Goal: Check status: Check status

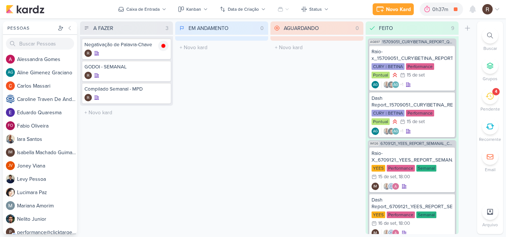
scroll to position [659, 0]
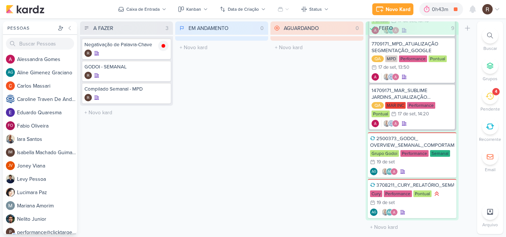
click at [492, 94] on icon at bounding box center [489, 96] width 8 height 8
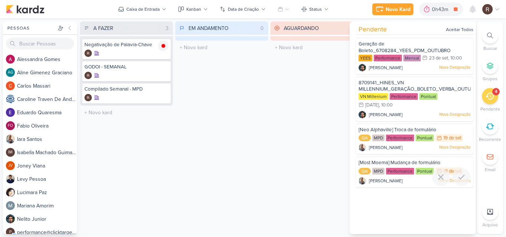
click at [398, 161] on span "[Most Moema] Mudança de formulário" at bounding box center [399, 163] width 82 height 6
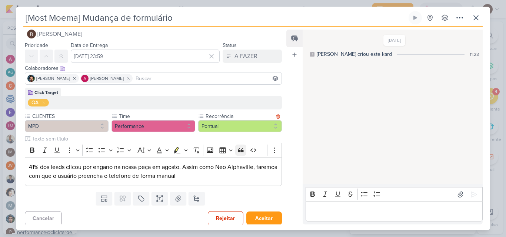
scroll to position [12, 0]
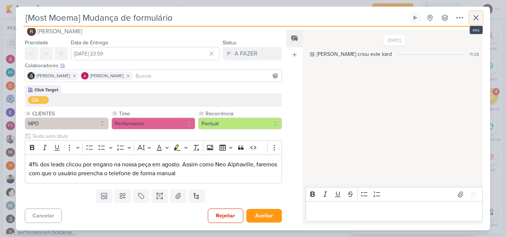
click at [473, 11] on button at bounding box center [475, 17] width 13 height 13
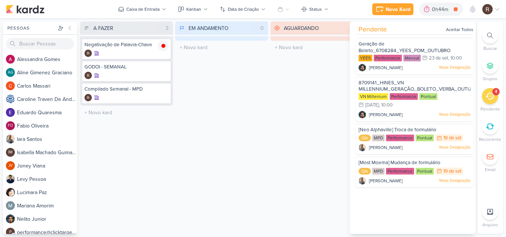
click at [231, 106] on div "EM ANDAMENTO 0 Mover Para Esquerda Mover Para Direita [GEOGRAPHIC_DATA] O títul…" at bounding box center [221, 127] width 93 height 213
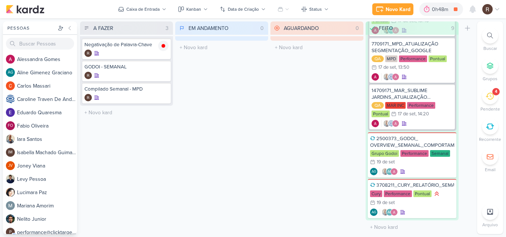
click at [485, 97] on icon at bounding box center [489, 96] width 8 height 8
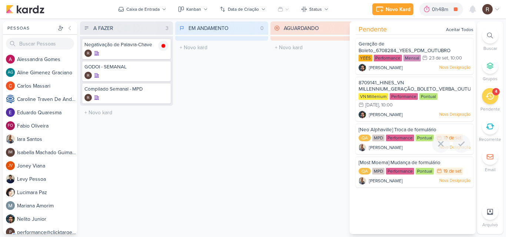
click at [381, 128] on span "[Neo Alphaville] Troca de formulário" at bounding box center [397, 130] width 78 height 6
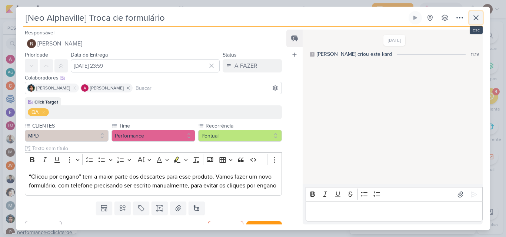
click at [472, 21] on icon at bounding box center [475, 17] width 9 height 9
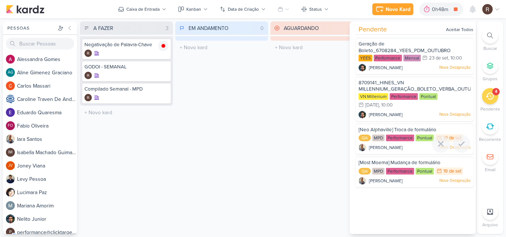
click at [402, 141] on div "Performance" at bounding box center [400, 138] width 28 height 7
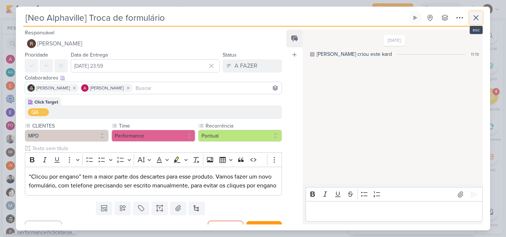
click at [477, 20] on icon at bounding box center [475, 18] width 4 height 4
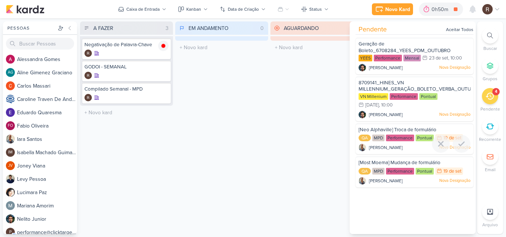
click at [392, 133] on div "[Neo Alphaville] Troca de formulário" at bounding box center [414, 131] width 112 height 8
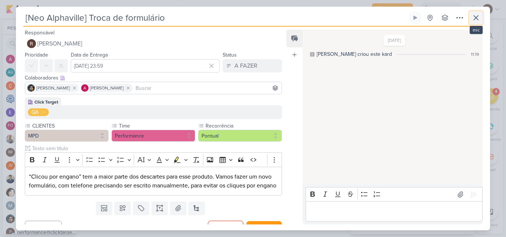
click at [478, 16] on icon at bounding box center [475, 17] width 9 height 9
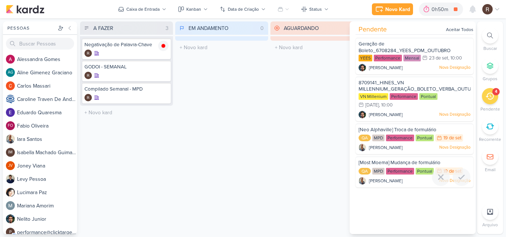
click at [386, 166] on span "[Most Moema] Mudança de formulário" at bounding box center [399, 163] width 82 height 6
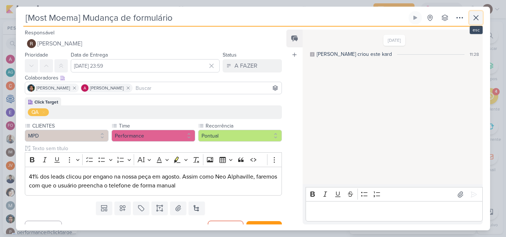
click at [477, 20] on icon at bounding box center [475, 17] width 9 height 9
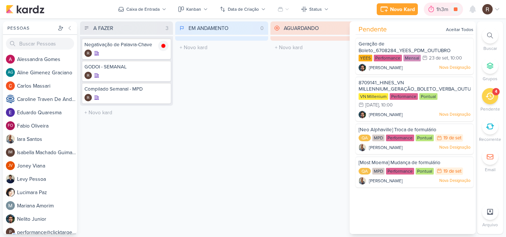
click at [438, 10] on div "1h3m" at bounding box center [443, 10] width 14 height 8
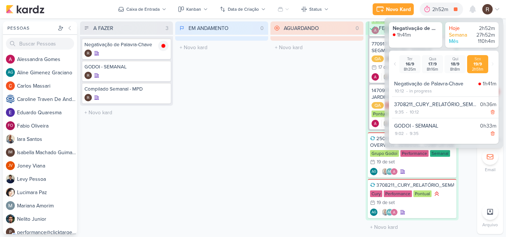
drag, startPoint x: 326, startPoint y: 114, endPoint x: 324, endPoint y: 131, distance: 16.8
click at [324, 131] on div "AGUARDANDO 0 Mover Para Esquerda Mover Para Direita [GEOGRAPHIC_DATA] O título …" at bounding box center [316, 127] width 93 height 213
